Goal: Information Seeking & Learning: Learn about a topic

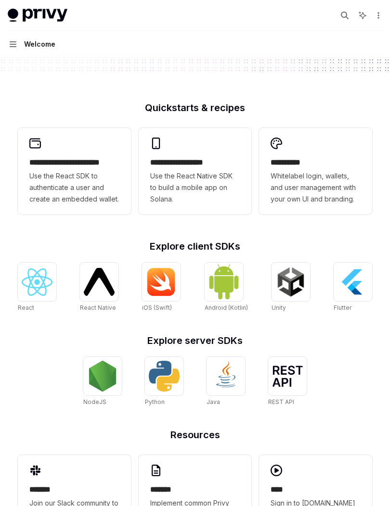
scroll to position [217, 0]
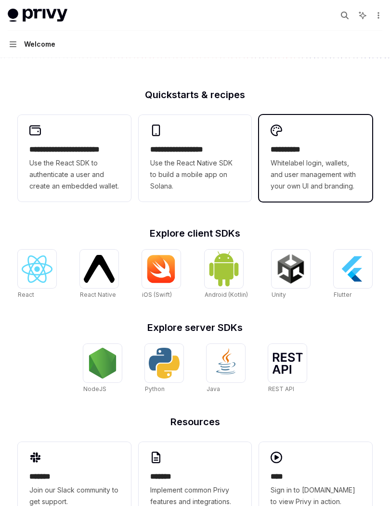
click at [313, 143] on div "**********" at bounding box center [315, 158] width 113 height 87
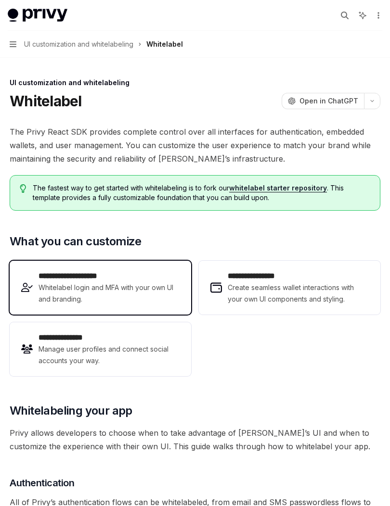
click at [172, 290] on span "Whitelabel login and MFA with your own UI and branding." at bounding box center [108, 293] width 141 height 23
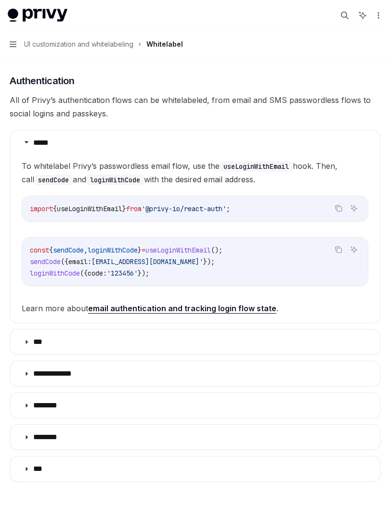
scroll to position [403, 0]
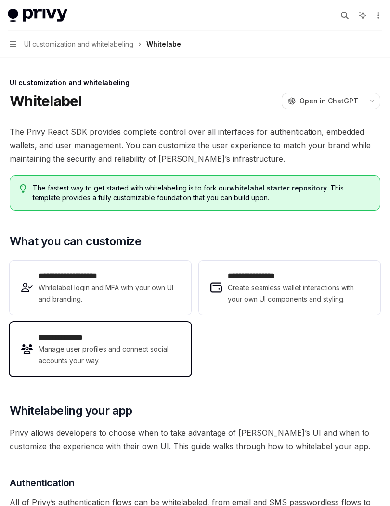
click at [172, 348] on span "Manage user profiles and connect social accounts your way." at bounding box center [108, 354] width 141 height 23
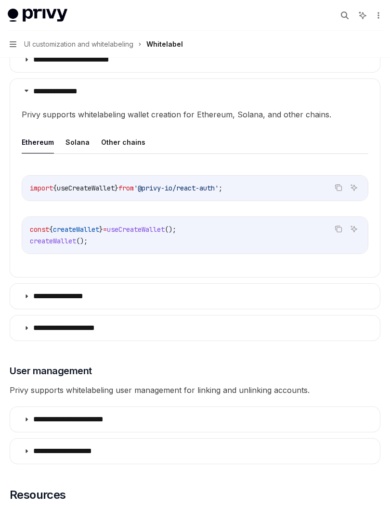
scroll to position [1160, 0]
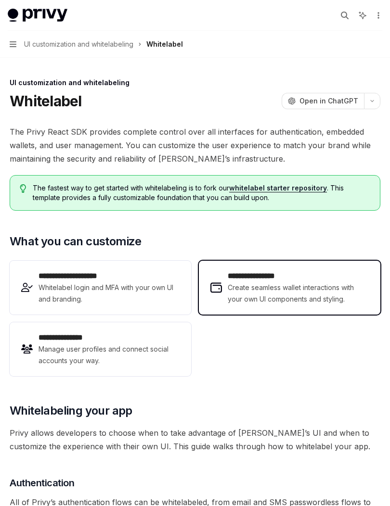
click at [296, 287] on span "Create seamless wallet interactions with your own UI components and styling." at bounding box center [298, 293] width 141 height 23
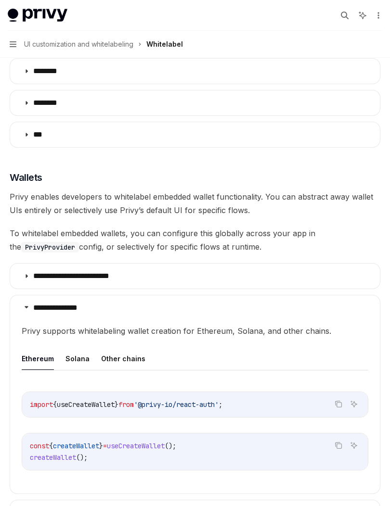
scroll to position [834, 0]
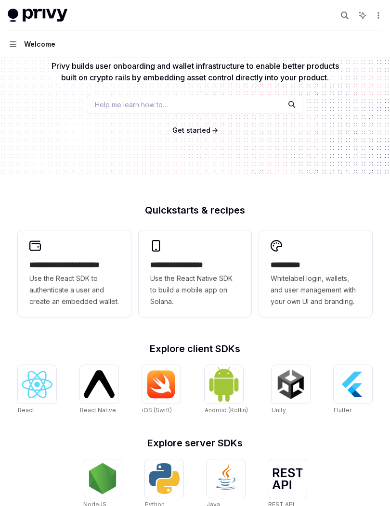
scroll to position [103, 0]
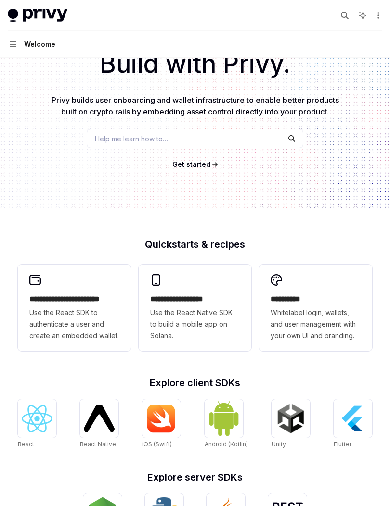
type textarea "*"
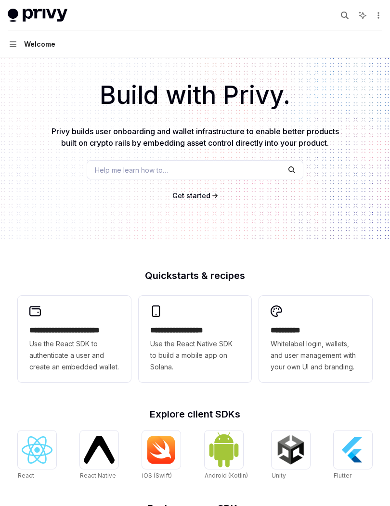
scroll to position [28, 0]
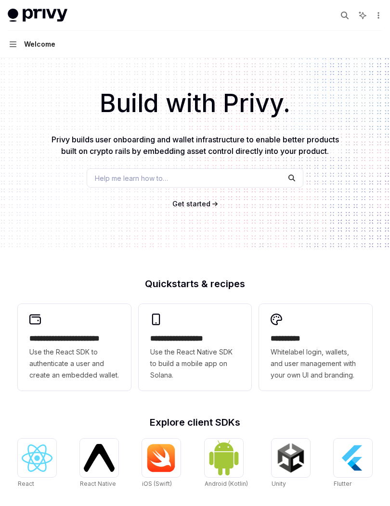
click at [258, 176] on div "Help me learn how to…" at bounding box center [195, 177] width 216 height 19
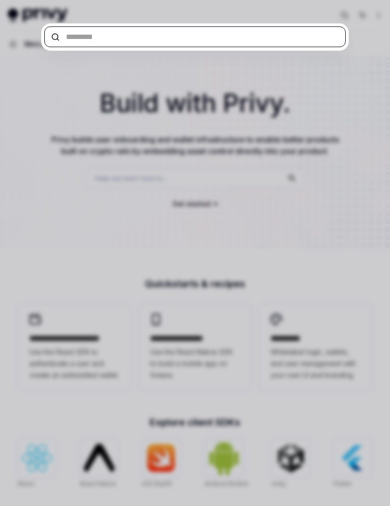
click at [299, 43] on input "text" at bounding box center [194, 36] width 301 height 21
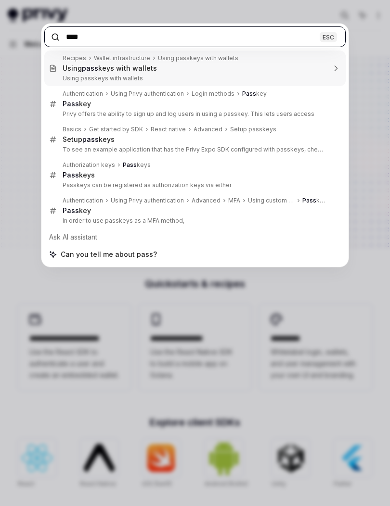
type input "*****"
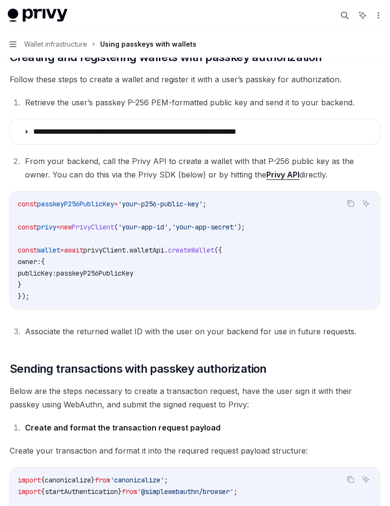
scroll to position [346, 0]
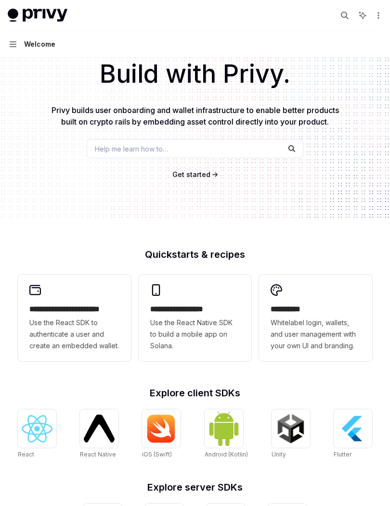
type textarea "*"
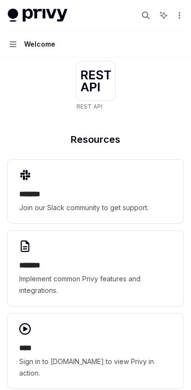
scroll to position [845, 0]
